Goal: Contribute content

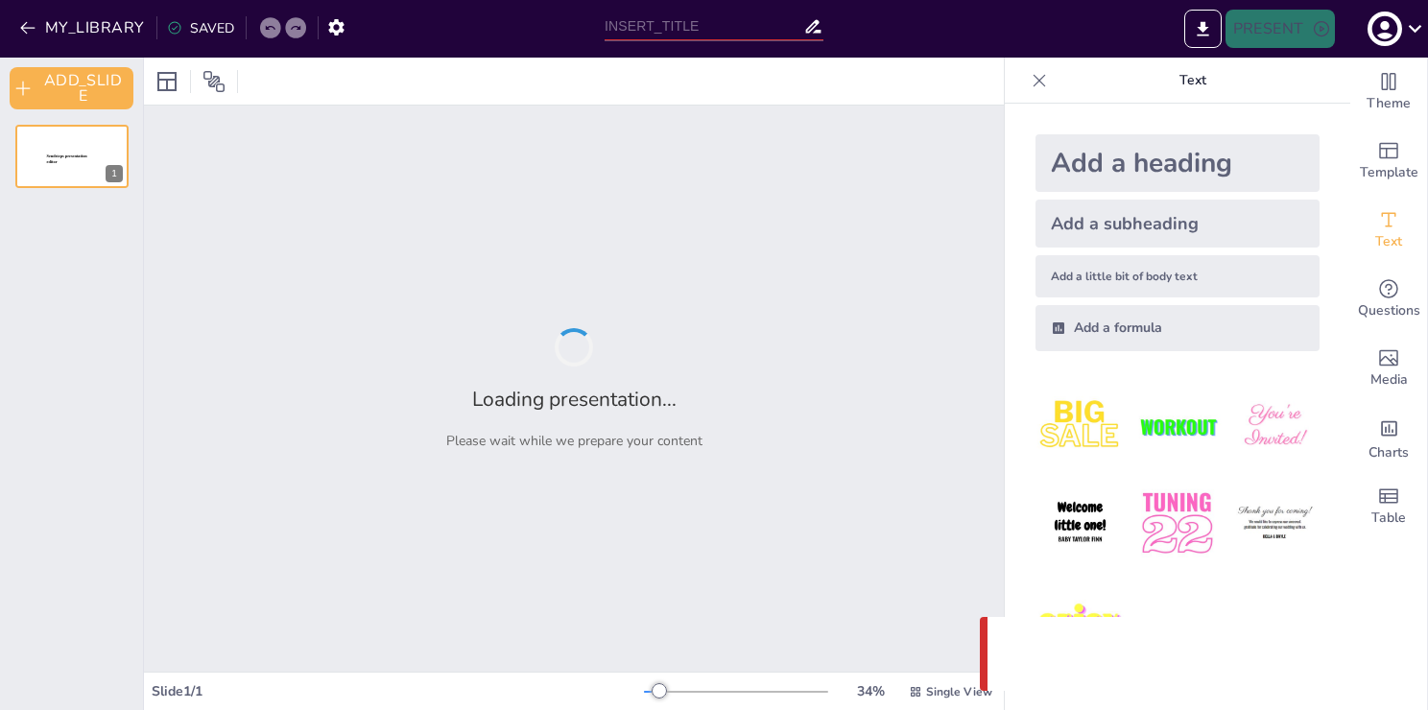
type input "New Sendsteps"
click at [373, 620] on div "Loading presentation... Please wait while we prepare your content" at bounding box center [574, 389] width 860 height 566
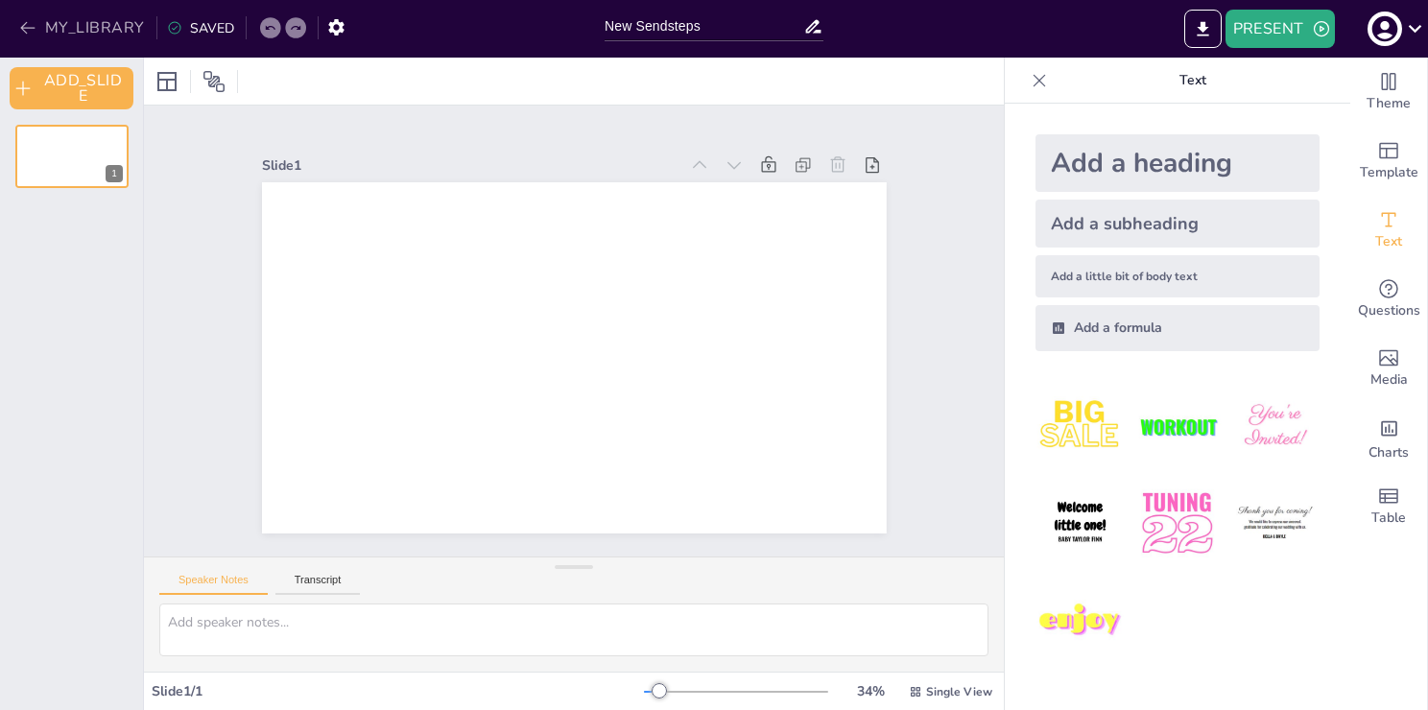
click at [35, 31] on icon "button" at bounding box center [27, 27] width 19 height 19
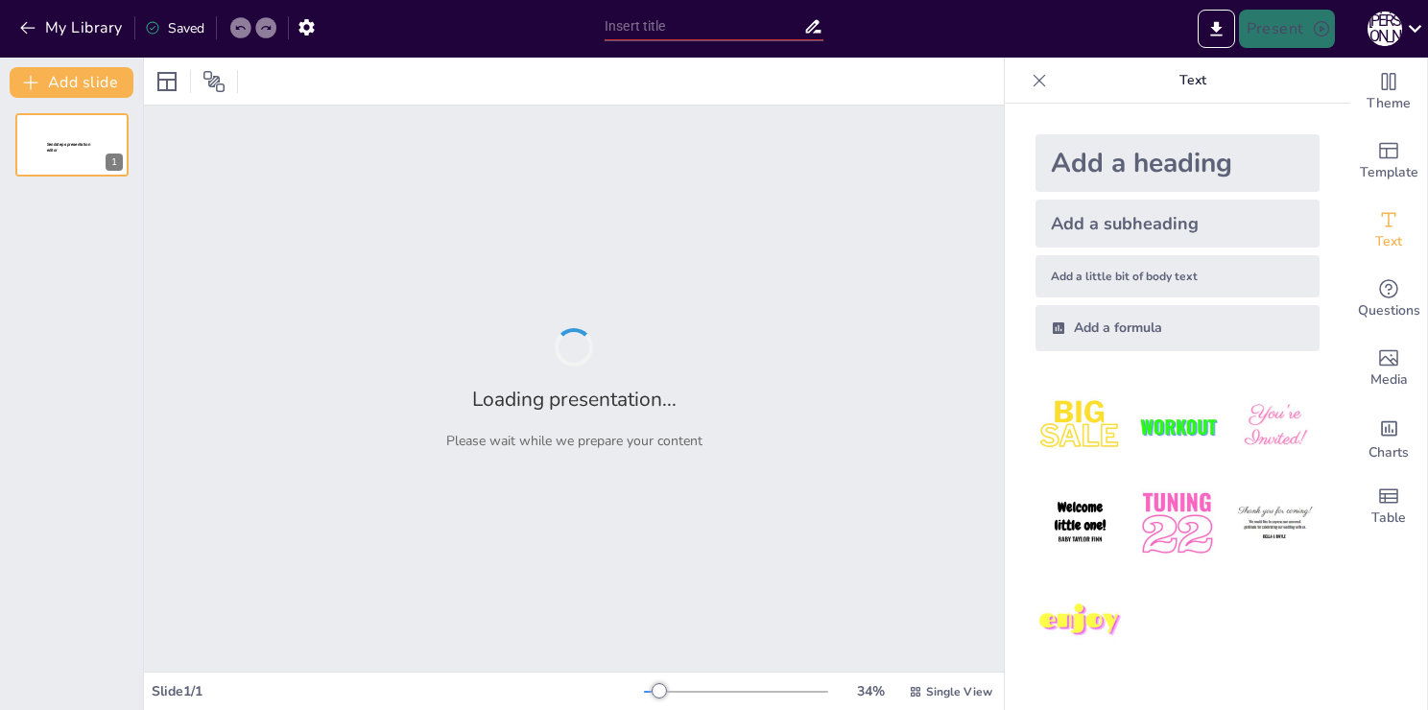
type input "Антисемитизм как государственная политика в Царской России"
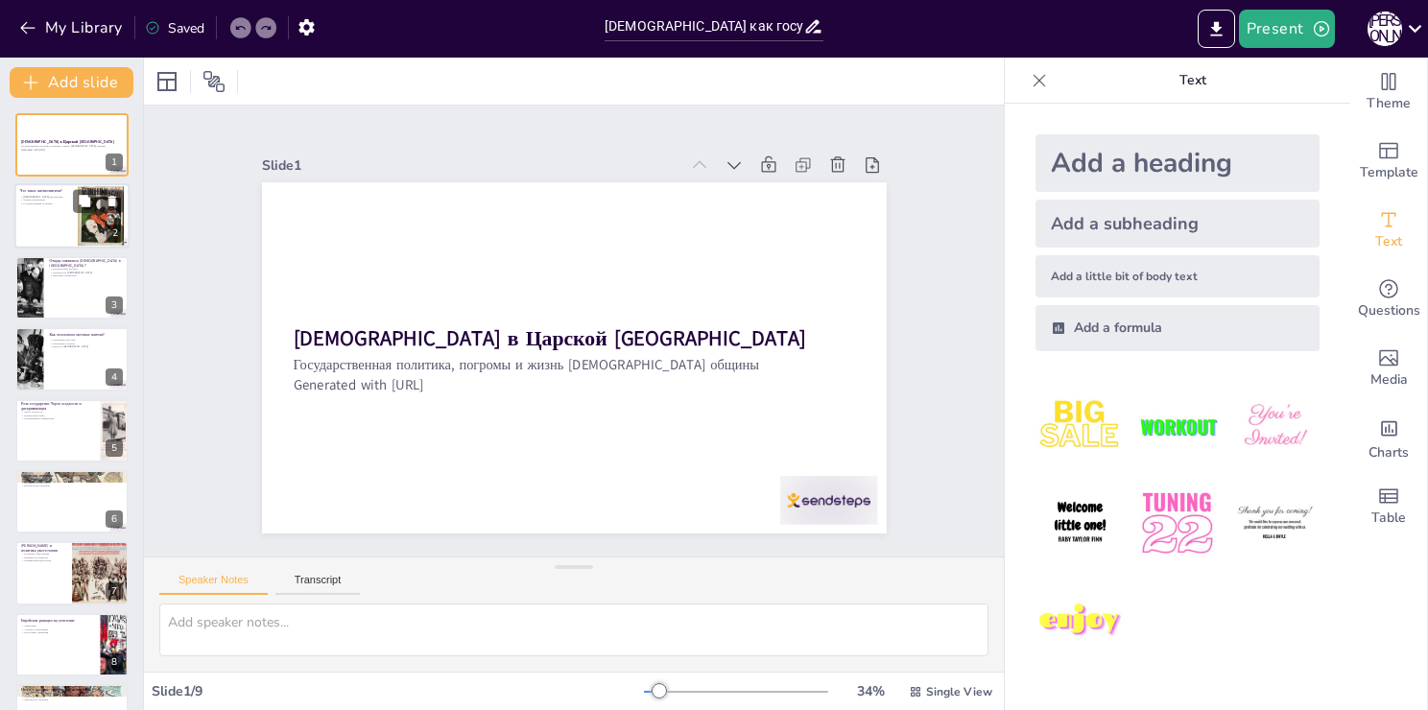
click at [64, 222] on div at bounding box center [71, 216] width 115 height 65
type textarea "Антисемитизм как явление охватывает множество аспектов, включая предрассудки и …"
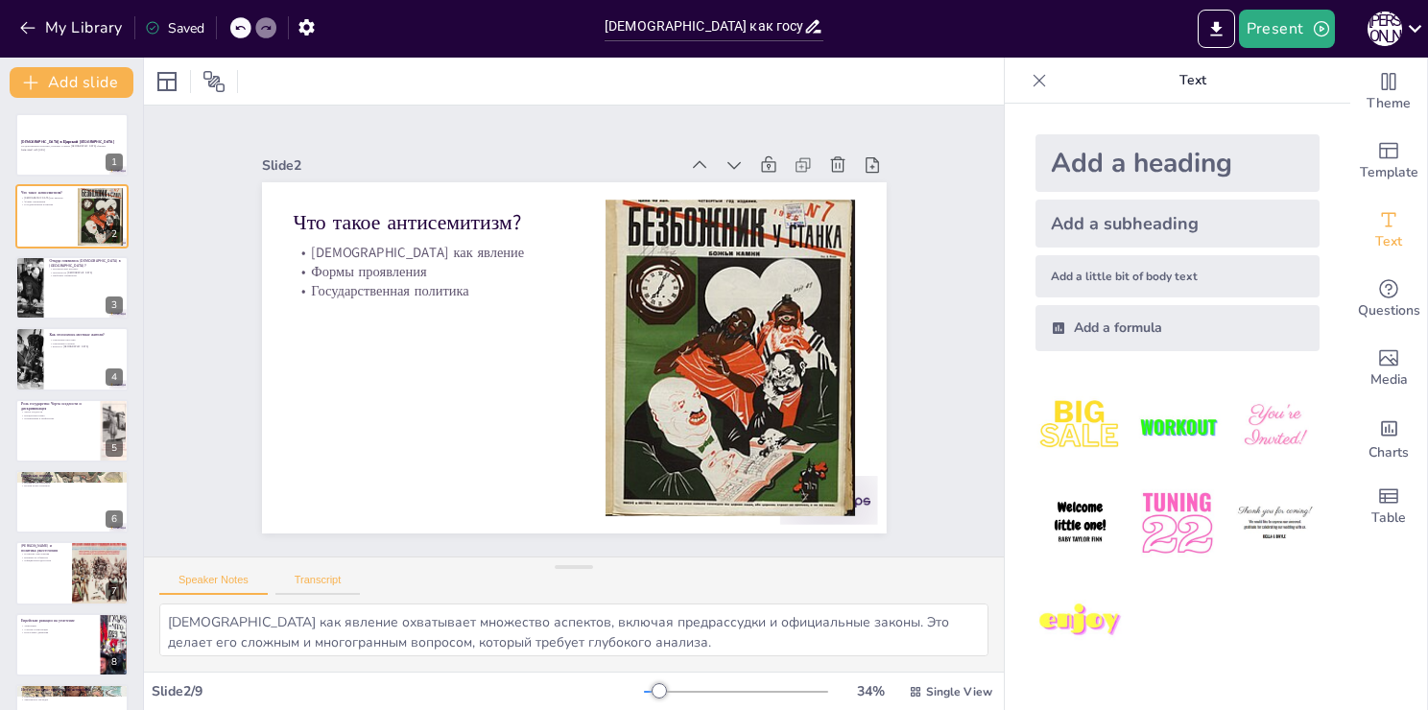
click at [322, 587] on button "Transcript" at bounding box center [318, 584] width 85 height 21
click at [83, 305] on div at bounding box center [71, 287] width 115 height 65
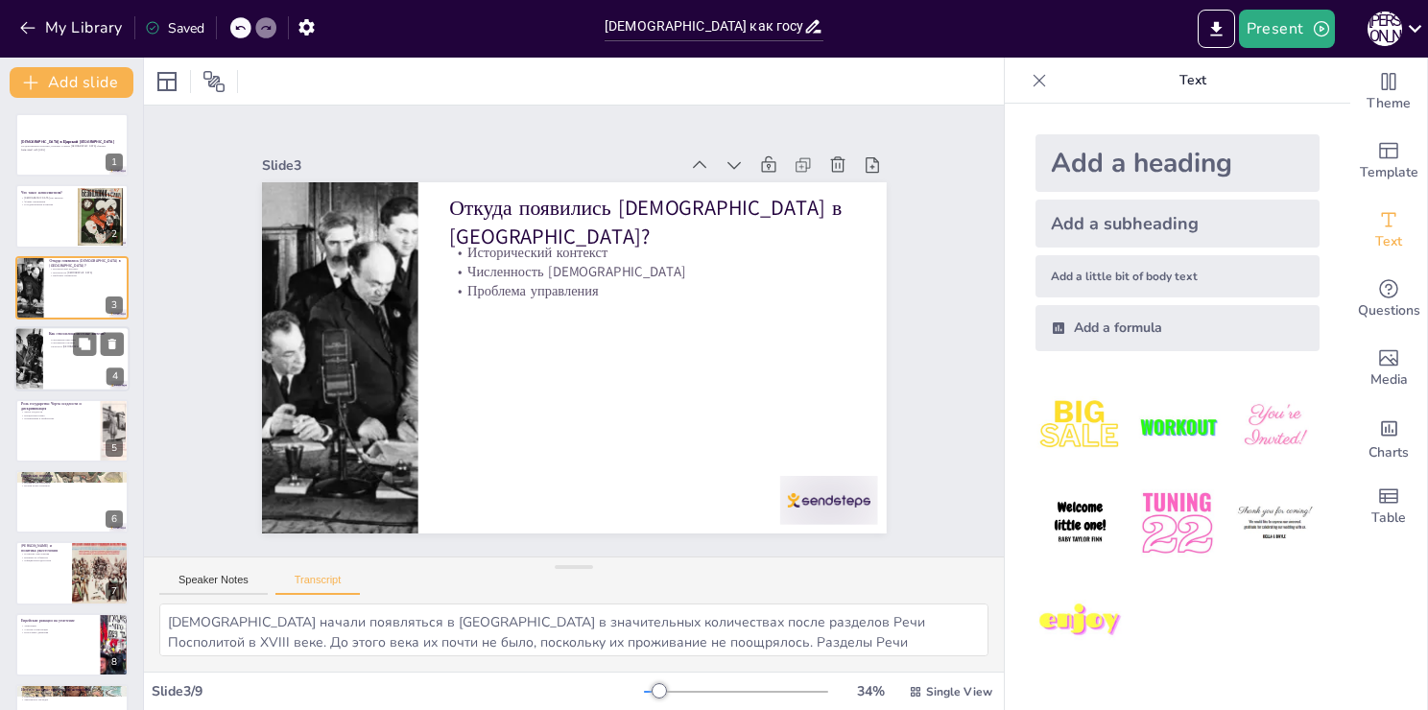
click at [105, 373] on div at bounding box center [71, 358] width 115 height 65
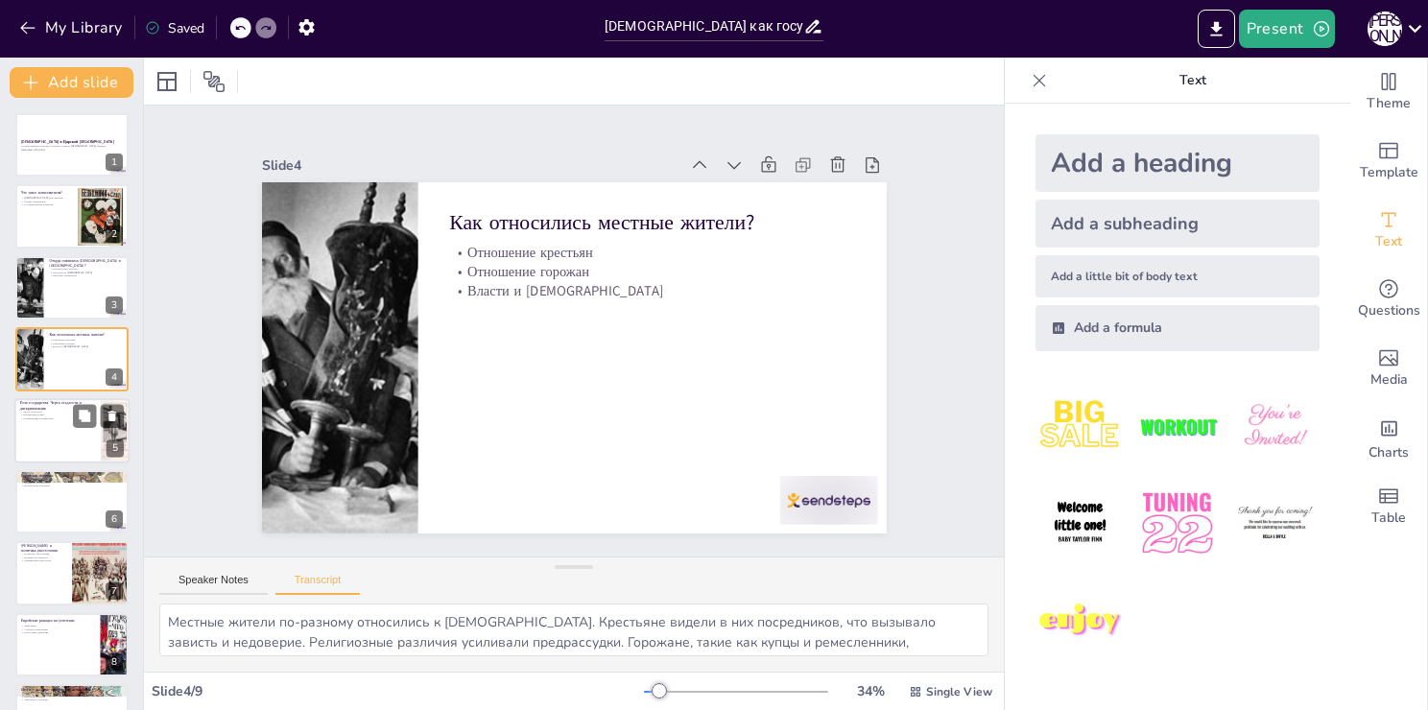
scroll to position [53, 0]
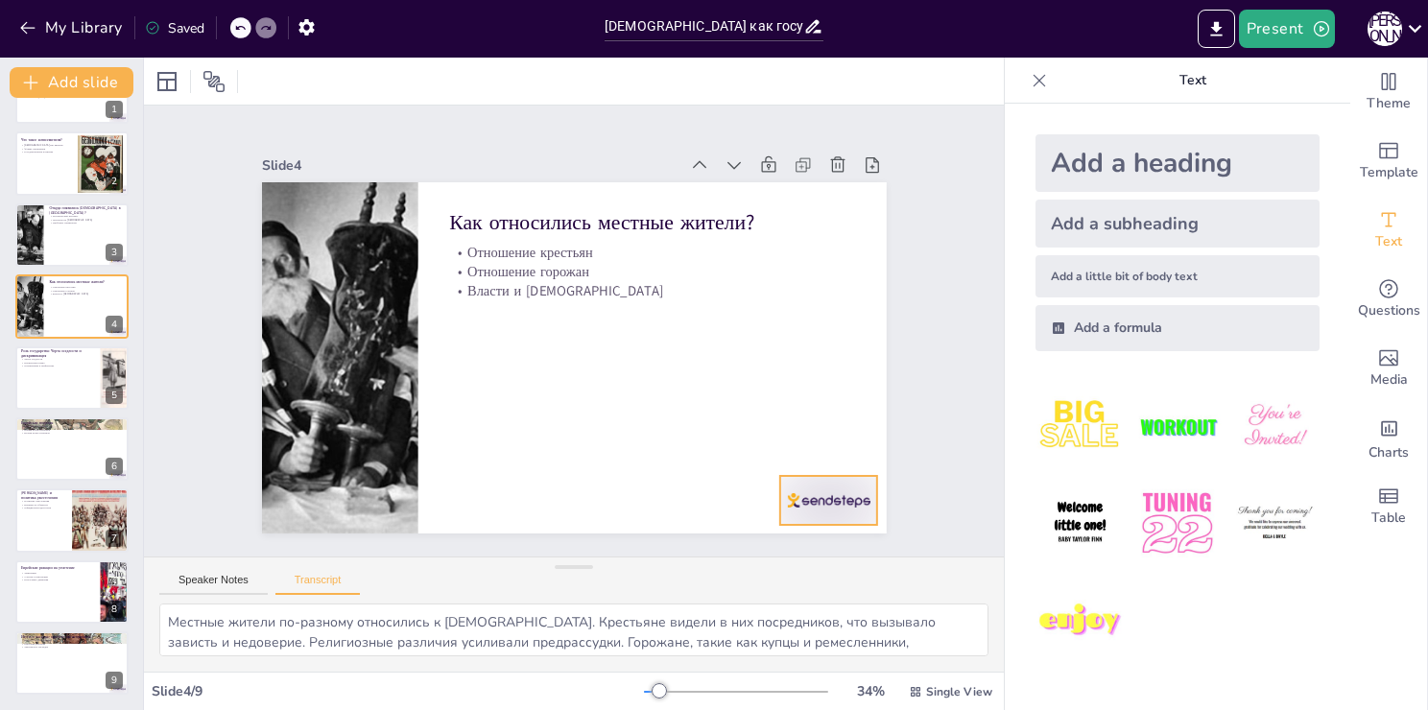
click at [429, 538] on div at bounding box center [404, 587] width 49 height 98
click at [29, 392] on div at bounding box center [71, 378] width 115 height 65
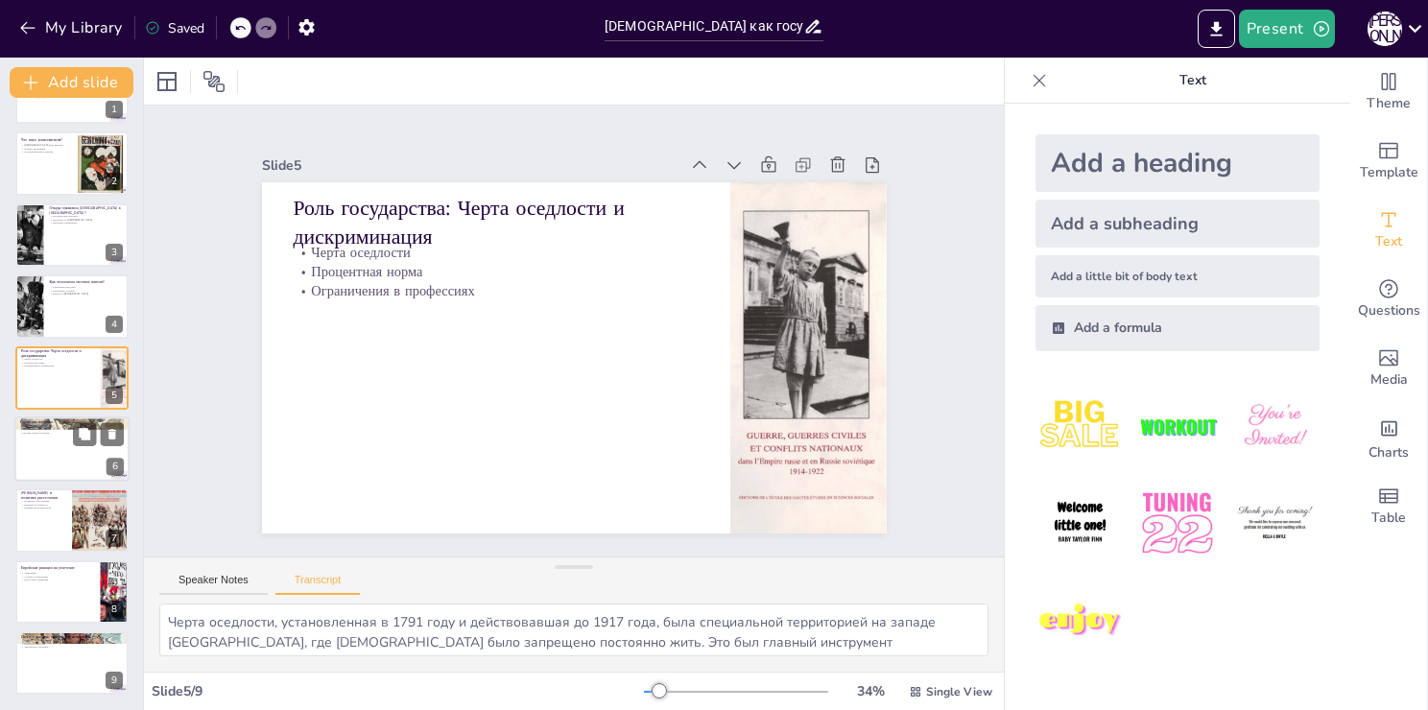
click at [61, 444] on div at bounding box center [71, 449] width 115 height 65
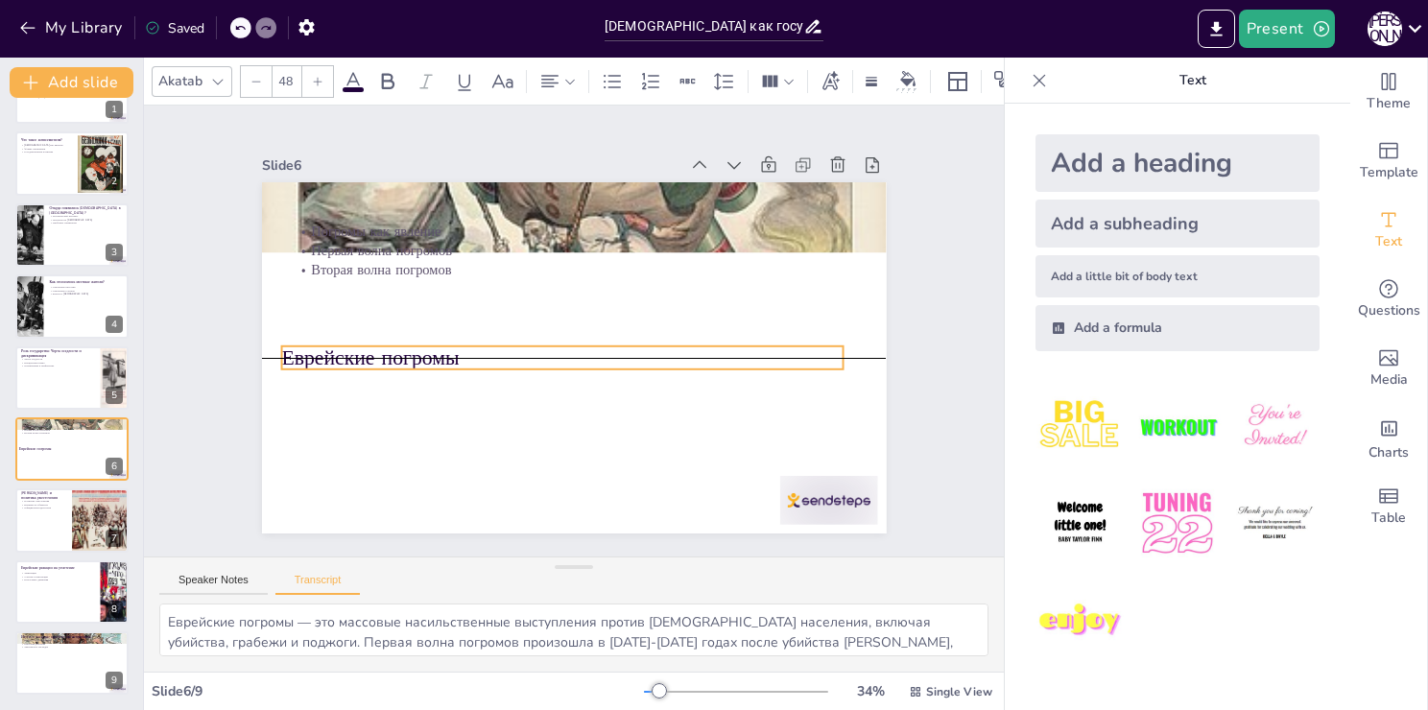
drag, startPoint x: 543, startPoint y: 212, endPoint x: 524, endPoint y: 315, distance: 104.5
click at [526, 345] on p "Еврейские погромы" at bounding box center [552, 311] width 202 height 543
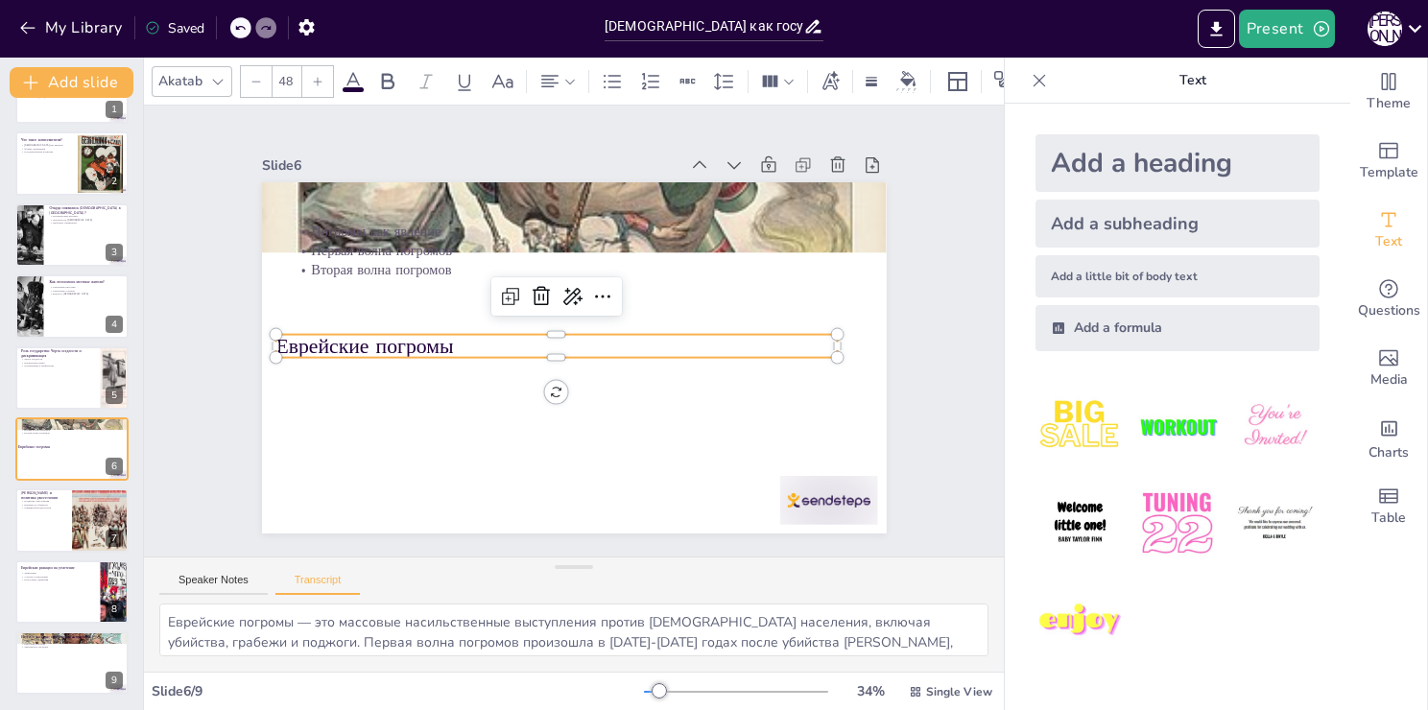
click at [240, 31] on icon at bounding box center [240, 28] width 12 height 12
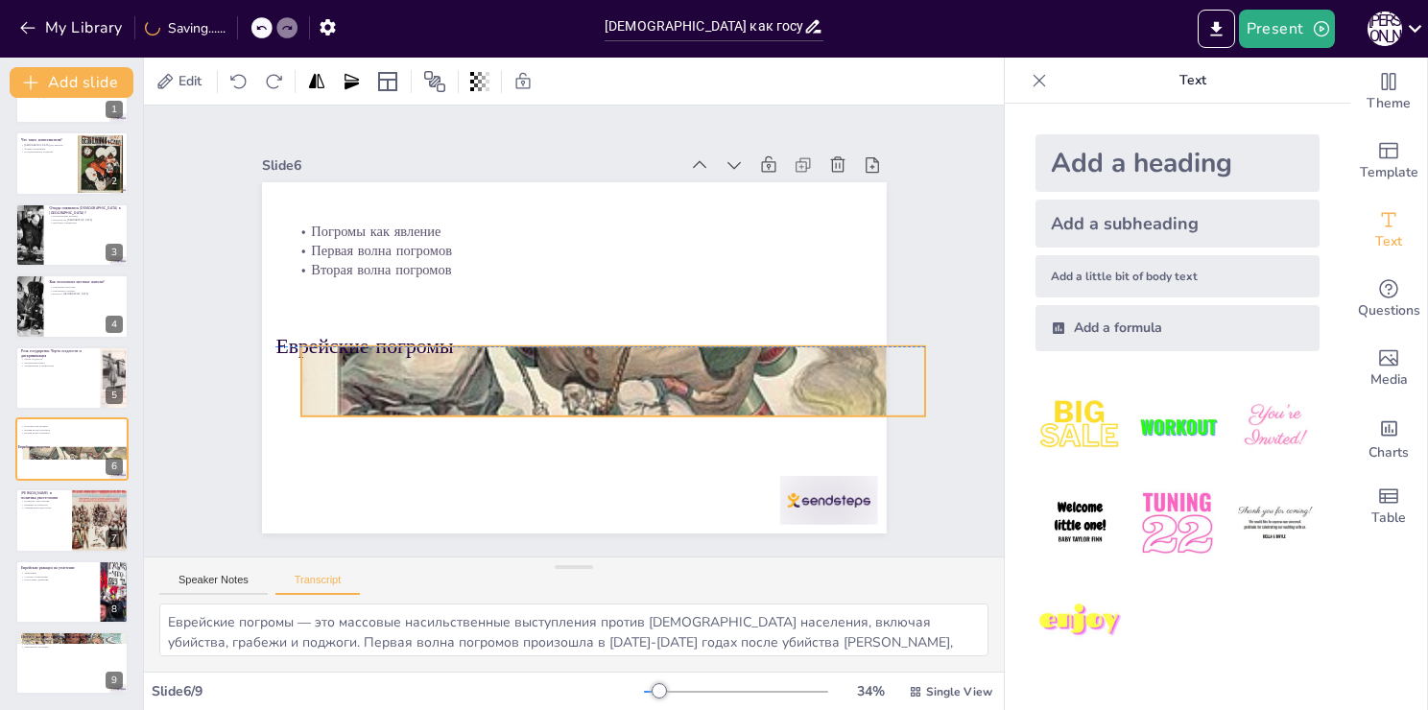
drag, startPoint x: 719, startPoint y: 190, endPoint x: 758, endPoint y: 358, distance: 172.5
click at [758, 358] on div at bounding box center [516, 359] width 542 height 699
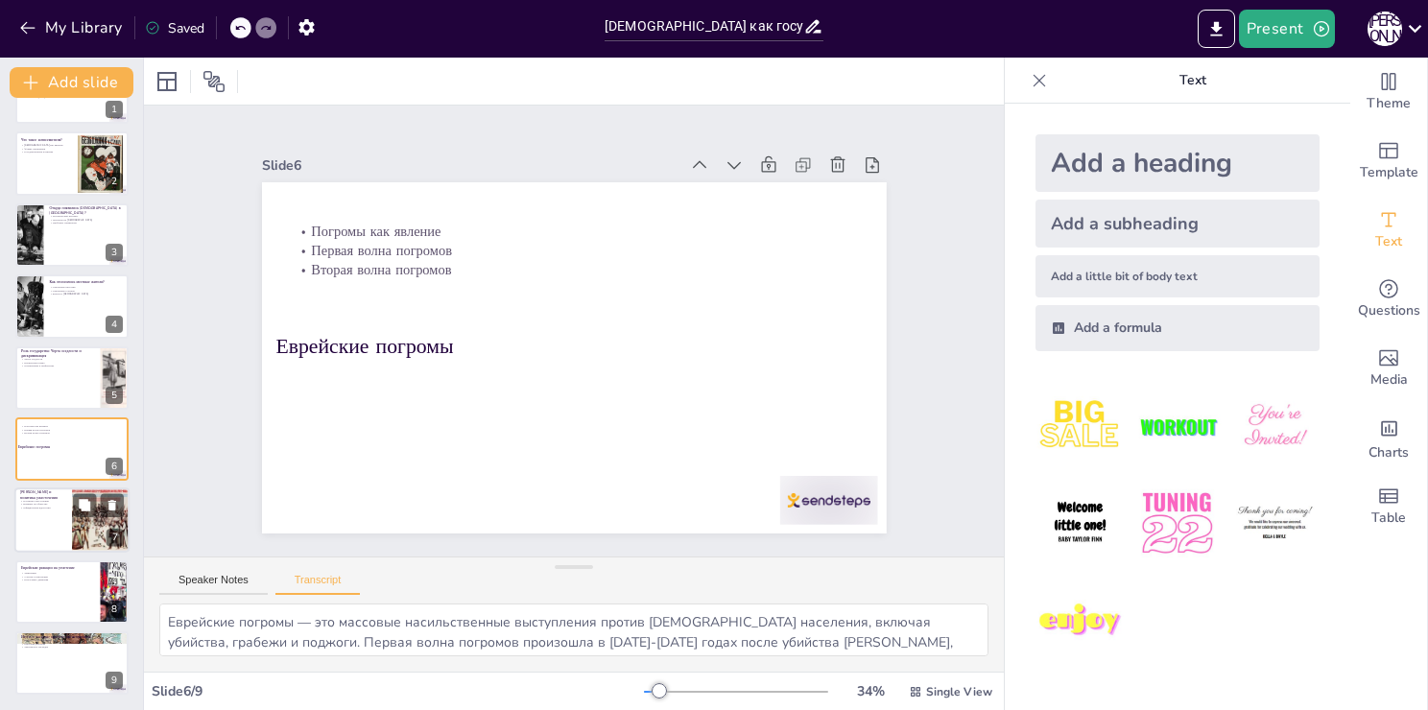
click at [94, 525] on div at bounding box center [100, 521] width 91 height 65
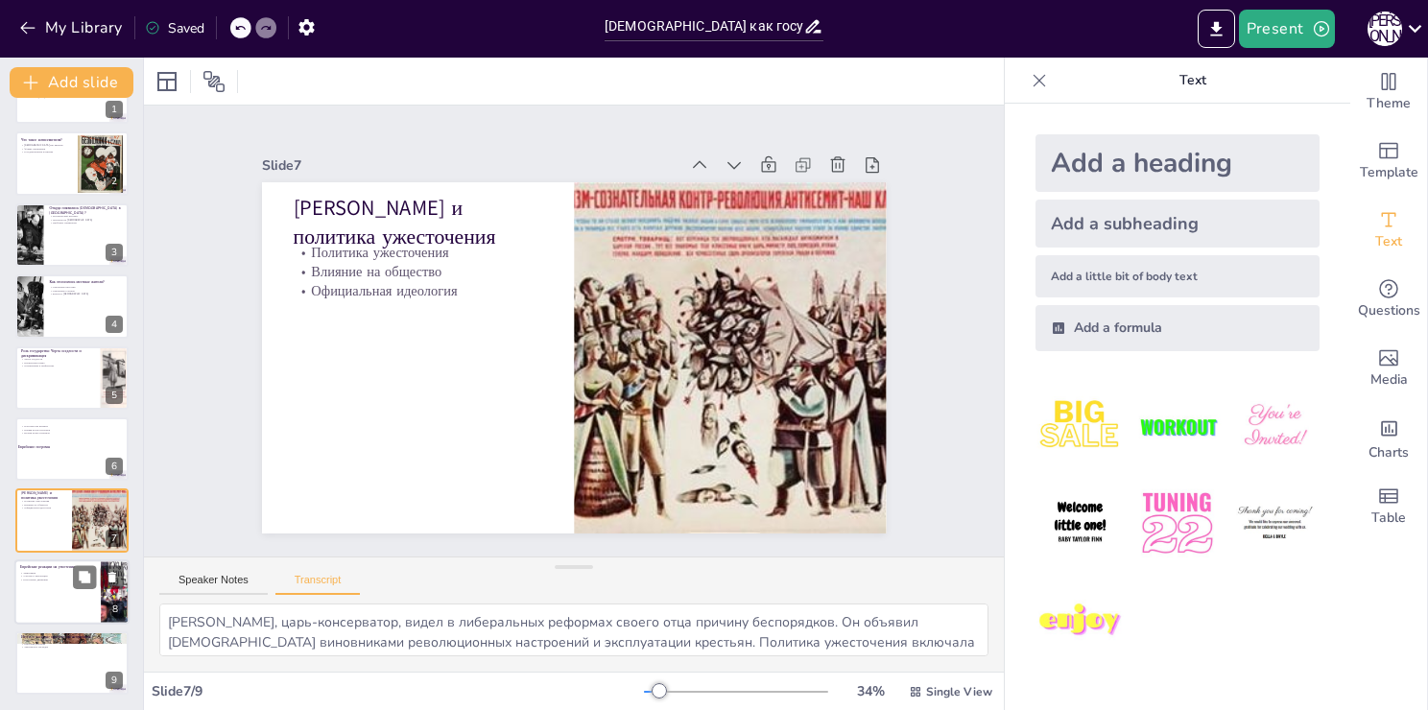
click at [69, 588] on div at bounding box center [71, 592] width 115 height 65
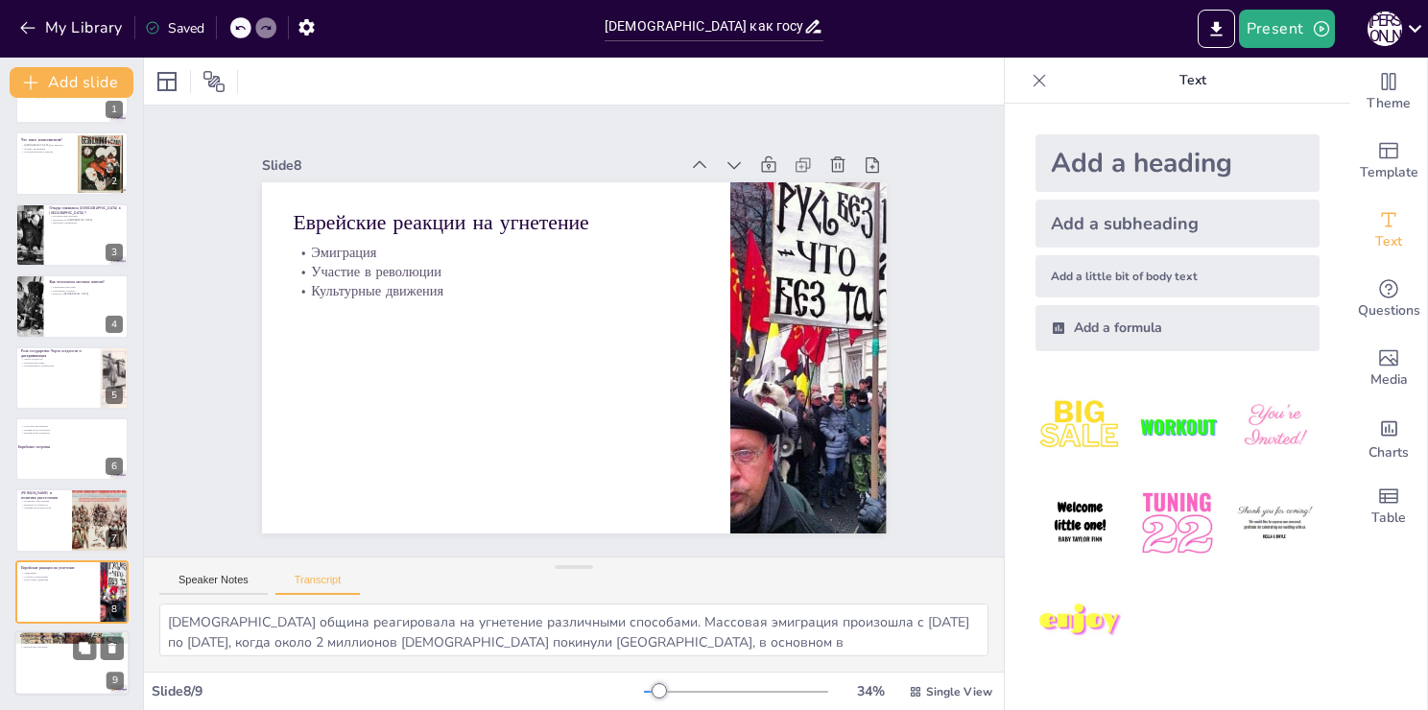
click at [43, 649] on div at bounding box center [71, 663] width 115 height 65
type textarea "До 1917 года в России была создана взрывоопасная ситуация, когда миллионы людей…"
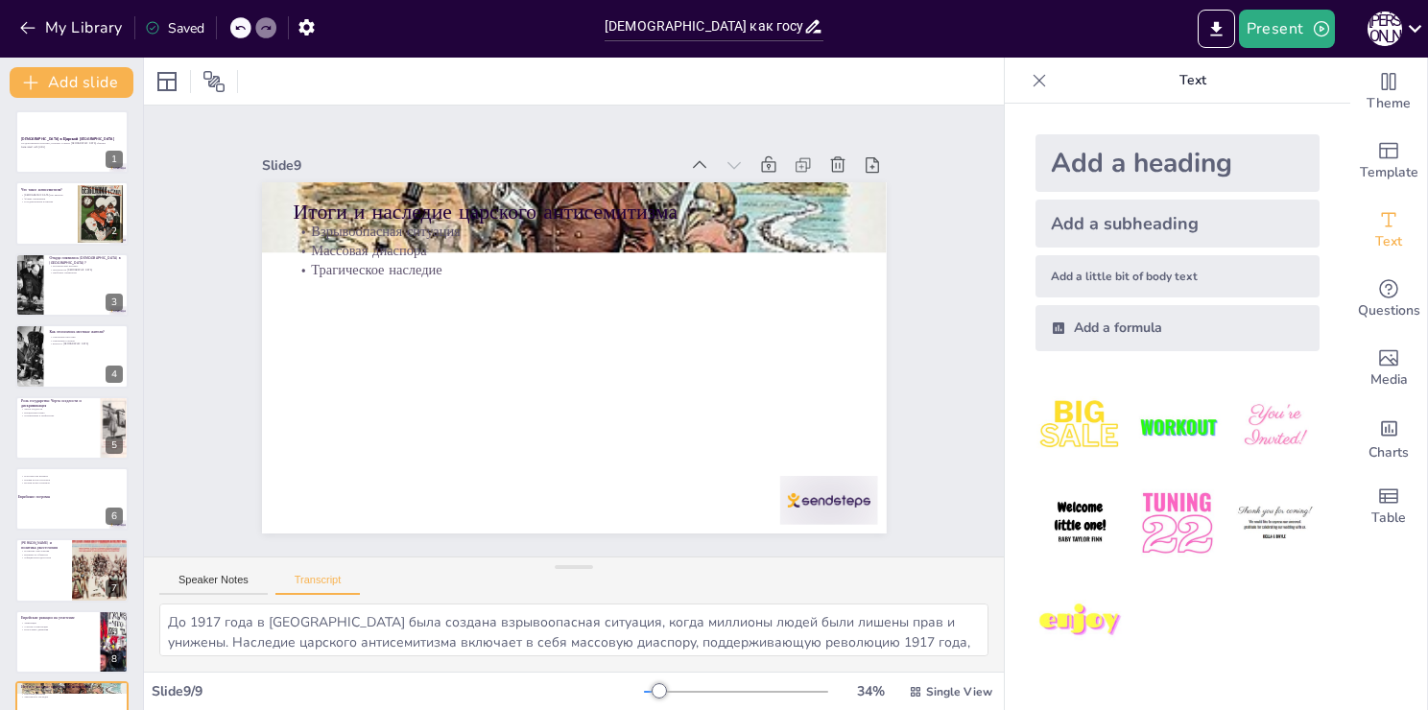
scroll to position [0, 0]
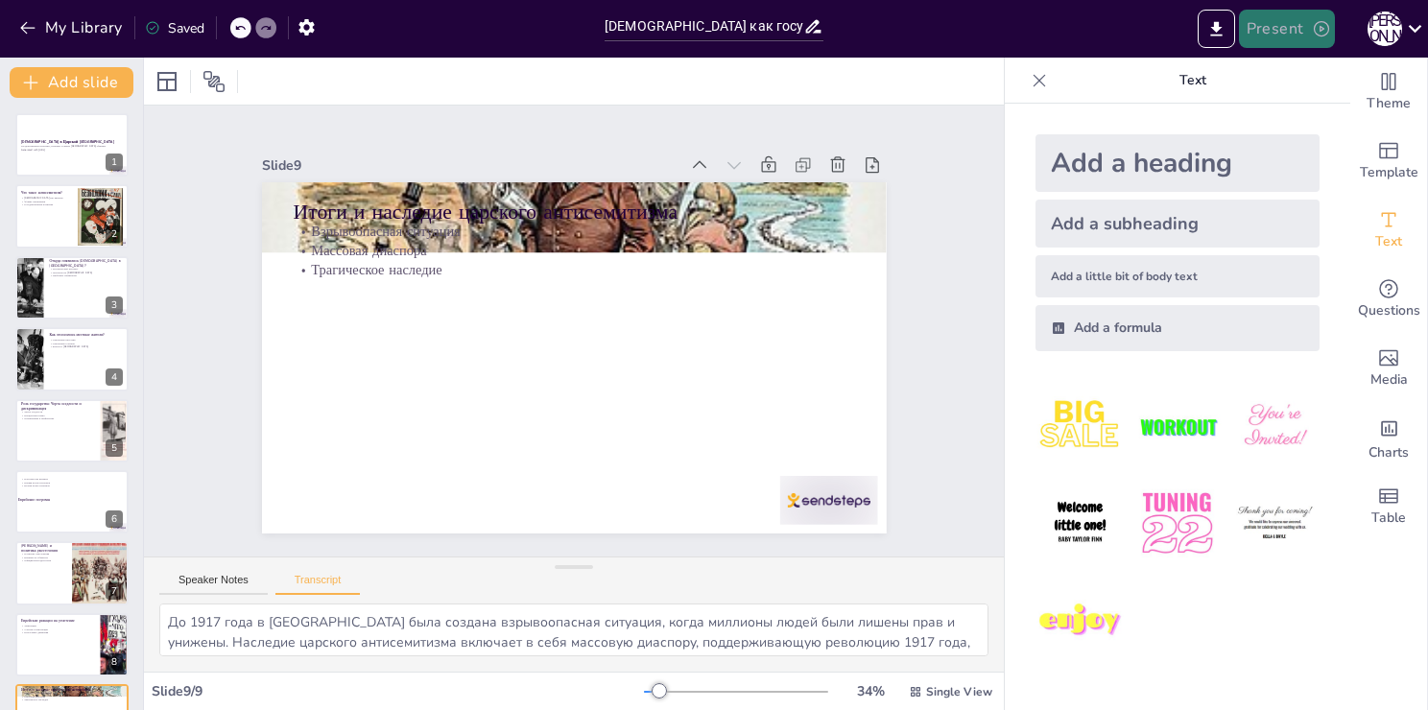
click at [1306, 16] on button "Present" at bounding box center [1287, 29] width 96 height 38
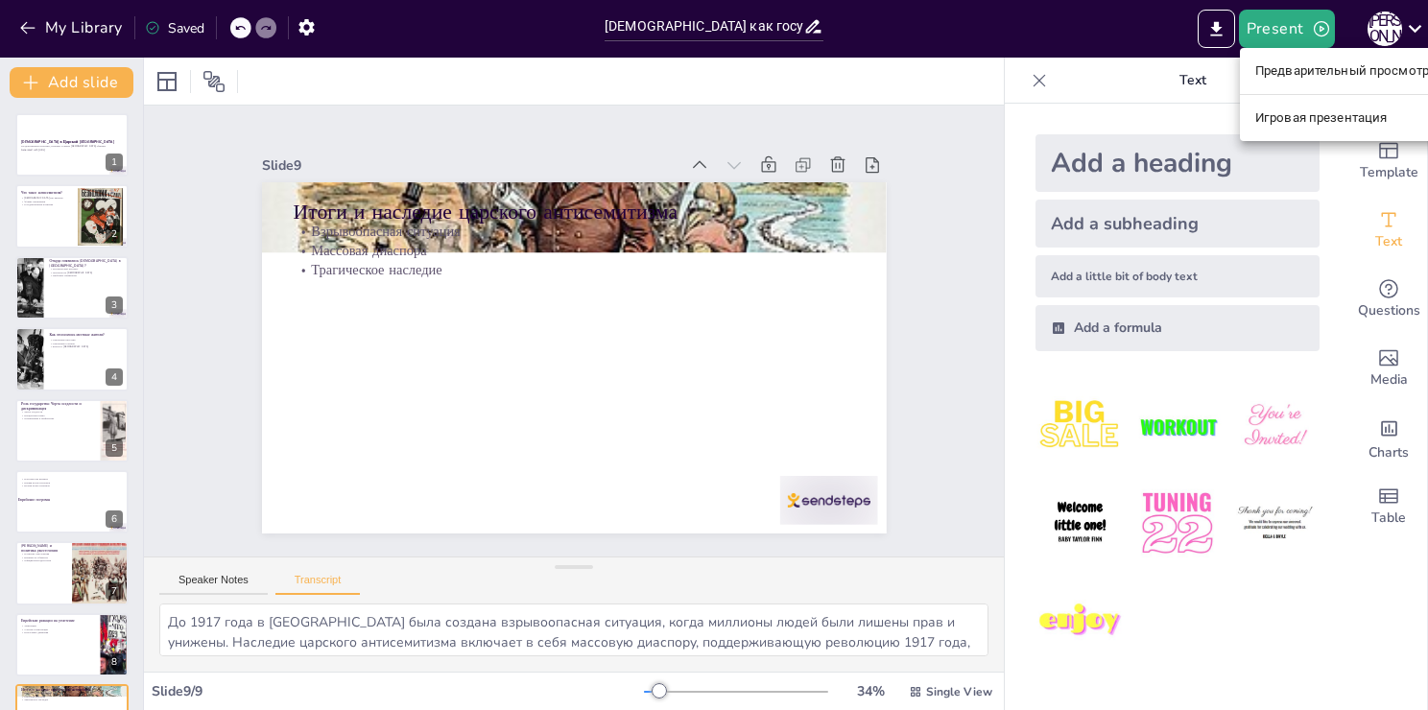
click at [1188, 31] on div at bounding box center [714, 355] width 1428 height 710
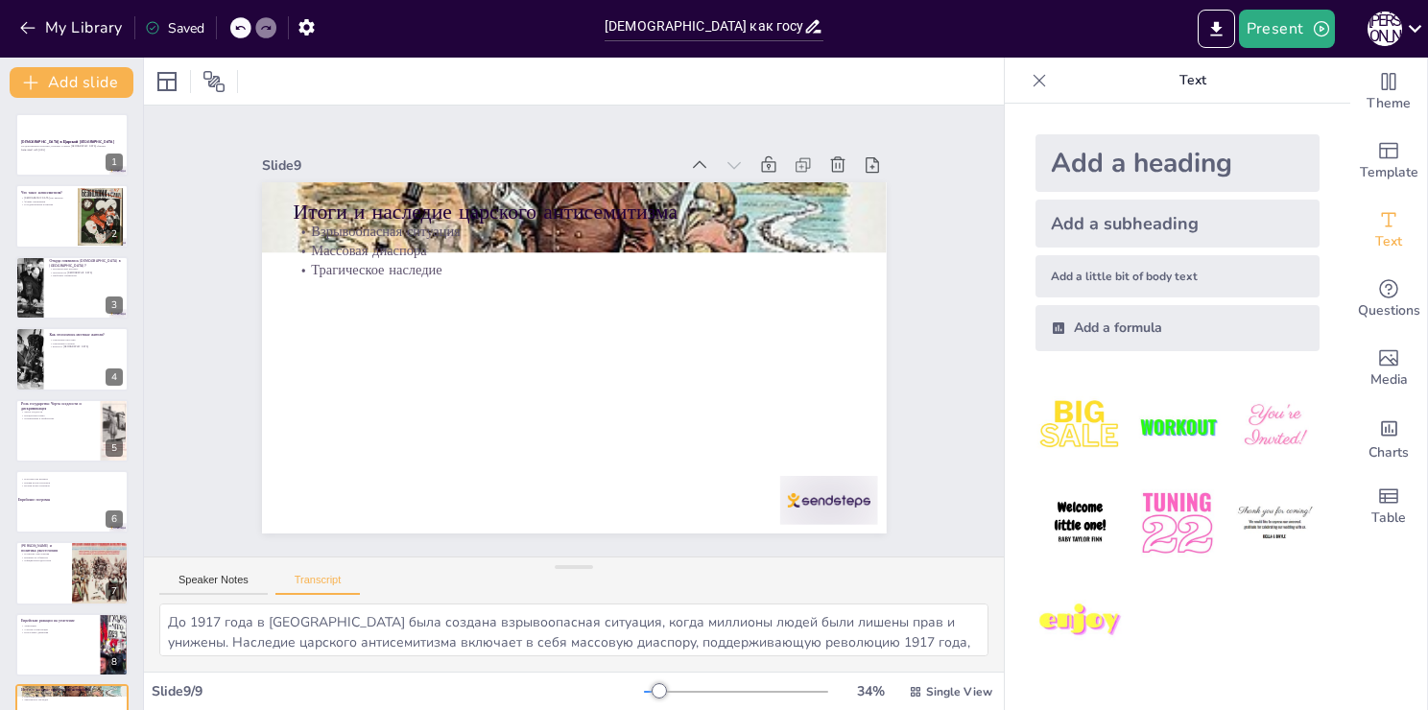
click at [1225, 31] on icon "Export to PowerPoint" at bounding box center [1217, 29] width 20 height 20
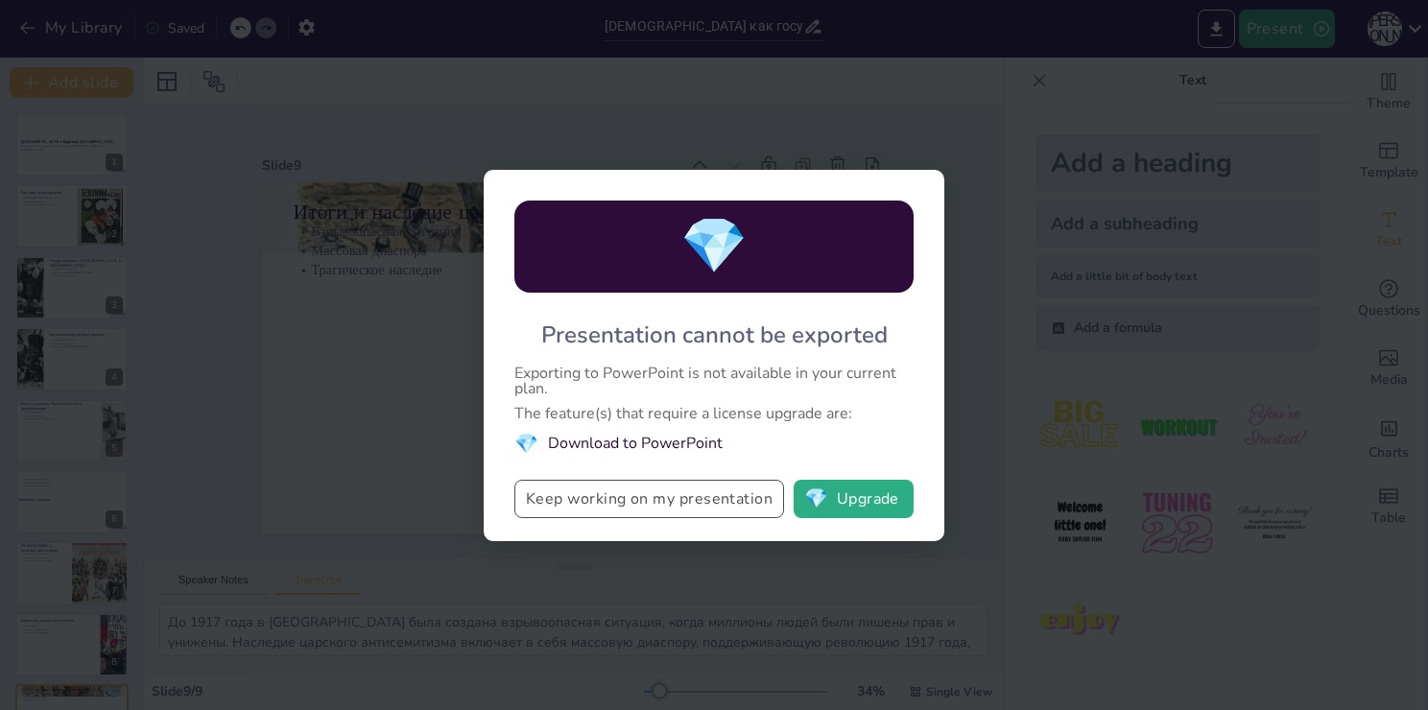
click at [699, 505] on button "Keep working on my presentation" at bounding box center [650, 499] width 270 height 38
